Goal: Navigation & Orientation: Find specific page/section

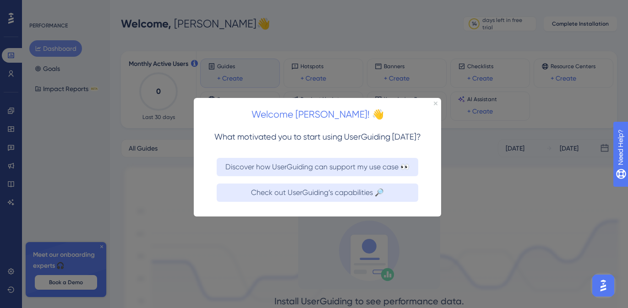
click at [438, 104] on div "Welcome [PERSON_NAME]! 👋" at bounding box center [317, 112] width 247 height 28
drag, startPoint x: 435, startPoint y: 103, endPoint x: 628, endPoint y: 205, distance: 217.7
click at [435, 103] on icon "Close Preview" at bounding box center [436, 104] width 4 height 4
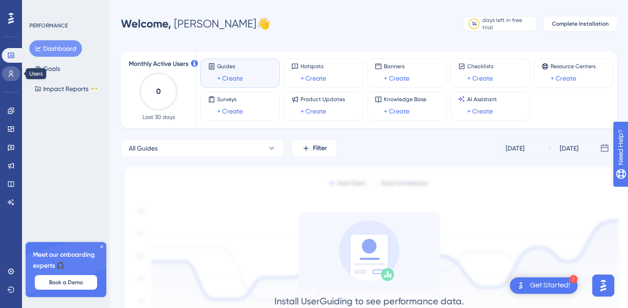
click at [12, 73] on icon at bounding box center [11, 74] width 5 height 6
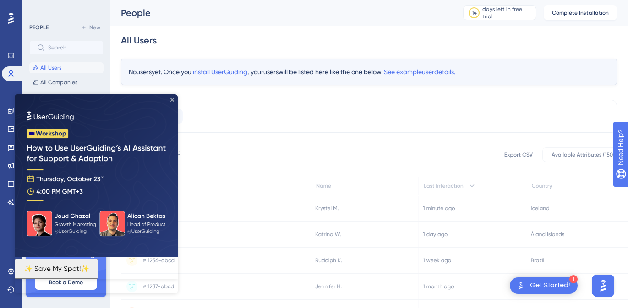
drag, startPoint x: 173, startPoint y: 98, endPoint x: 127, endPoint y: 154, distance: 71.9
click at [173, 98] on icon "Close Preview" at bounding box center [172, 100] width 4 height 4
